Goal: Task Accomplishment & Management: Manage account settings

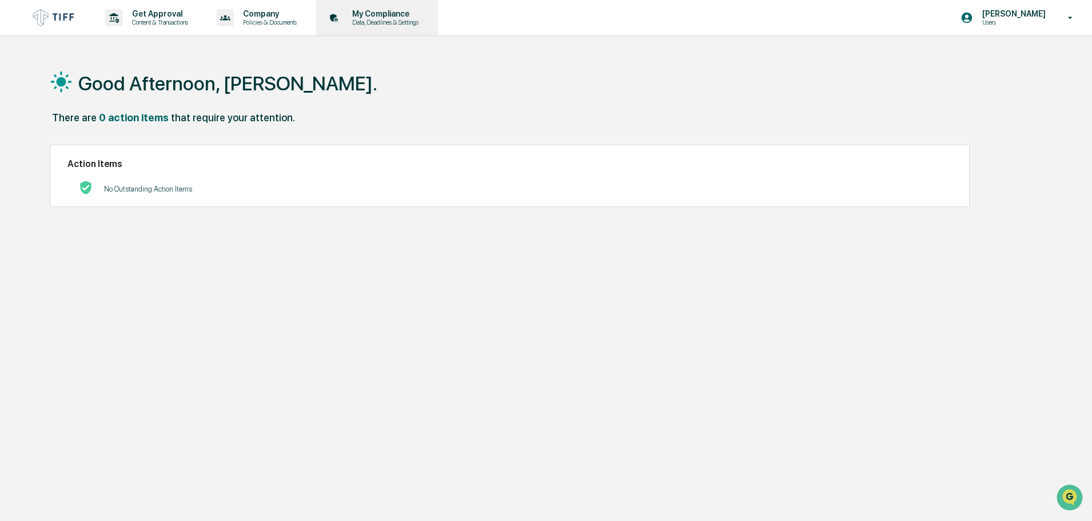
click at [387, 18] on p "Data, Deadlines & Settings" at bounding box center [383, 22] width 81 height 8
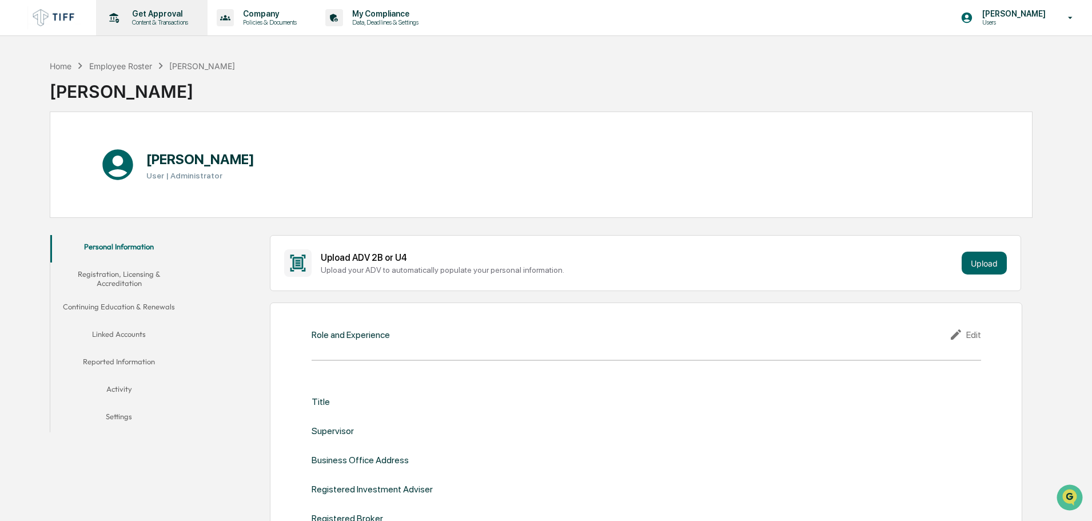
click at [188, 20] on p "Content & Transactions" at bounding box center [158, 22] width 71 height 8
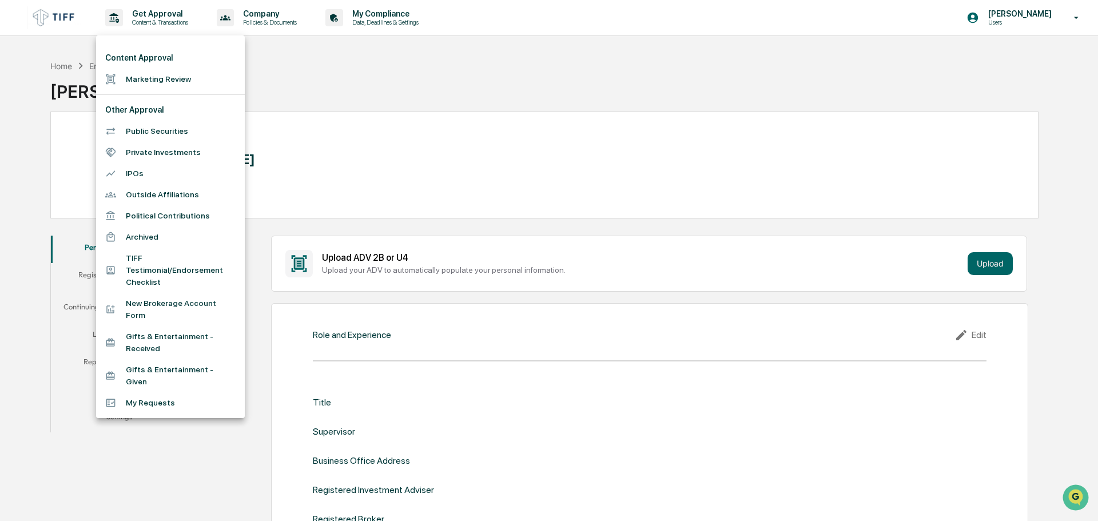
click at [158, 81] on li "Marketing Review" at bounding box center [170, 79] width 149 height 21
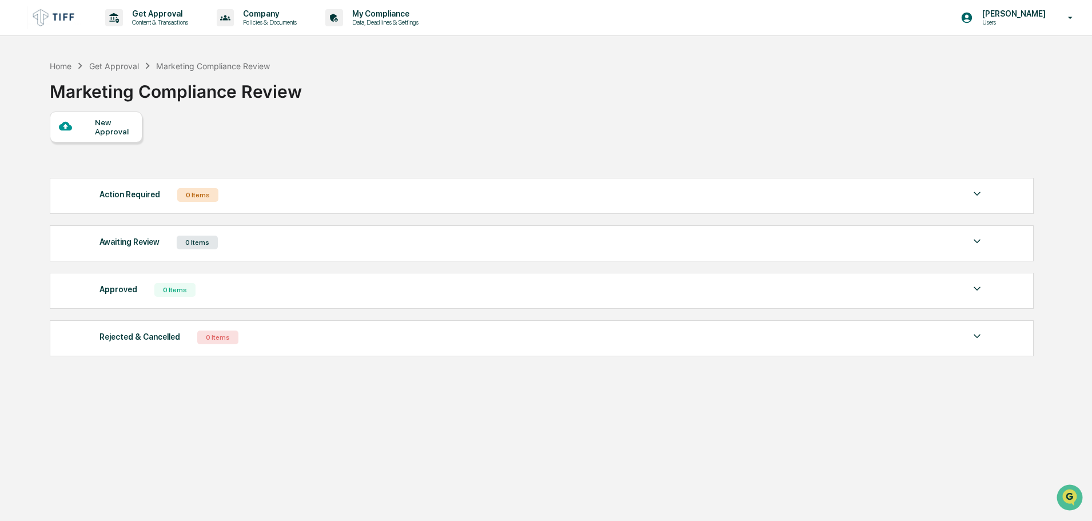
click at [977, 197] on img at bounding box center [977, 194] width 14 height 14
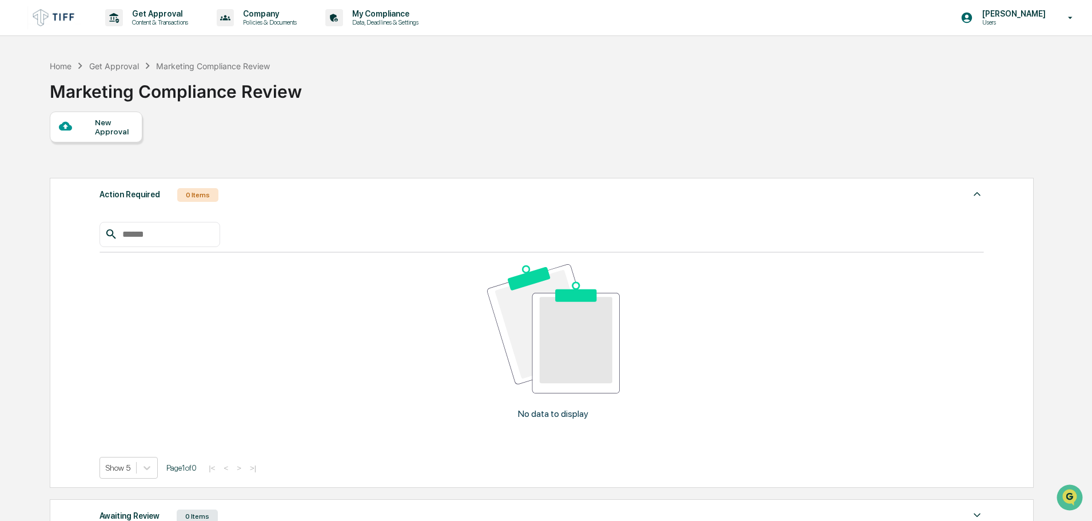
click at [976, 197] on img at bounding box center [977, 194] width 14 height 14
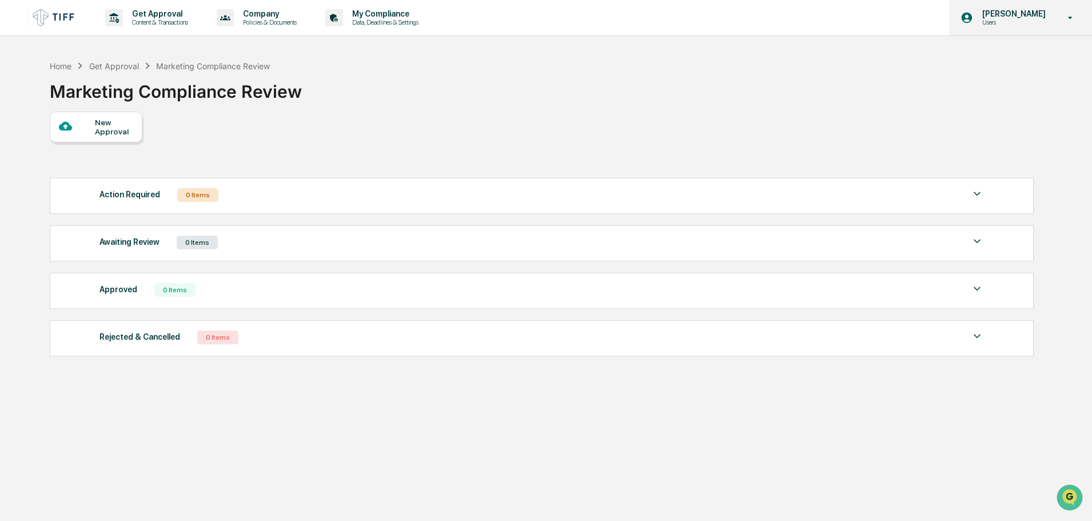
click at [1022, 23] on p "Users" at bounding box center [1012, 22] width 78 height 8
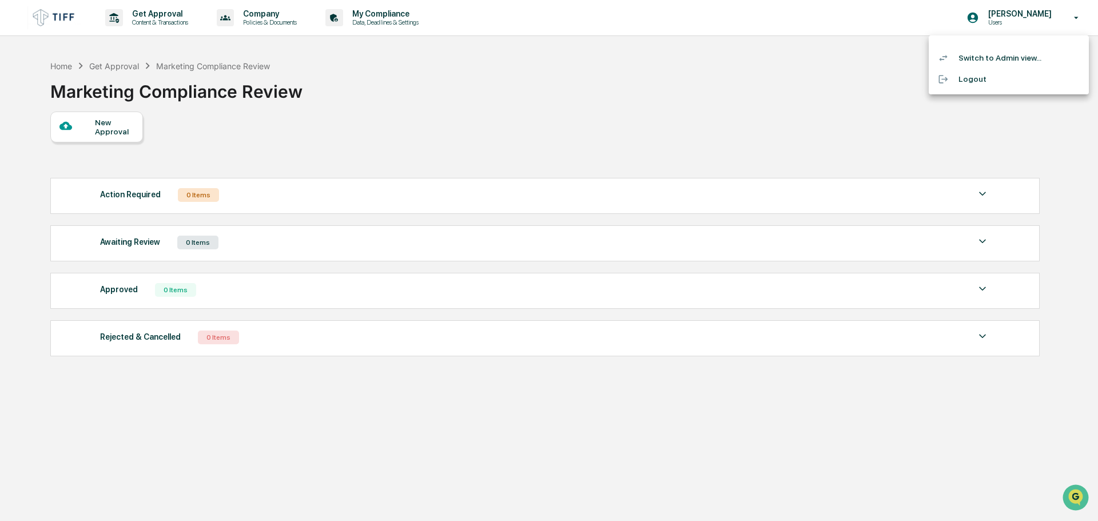
click at [982, 82] on li "Logout" at bounding box center [1009, 79] width 160 height 21
